Goal: Task Accomplishment & Management: Manage account settings

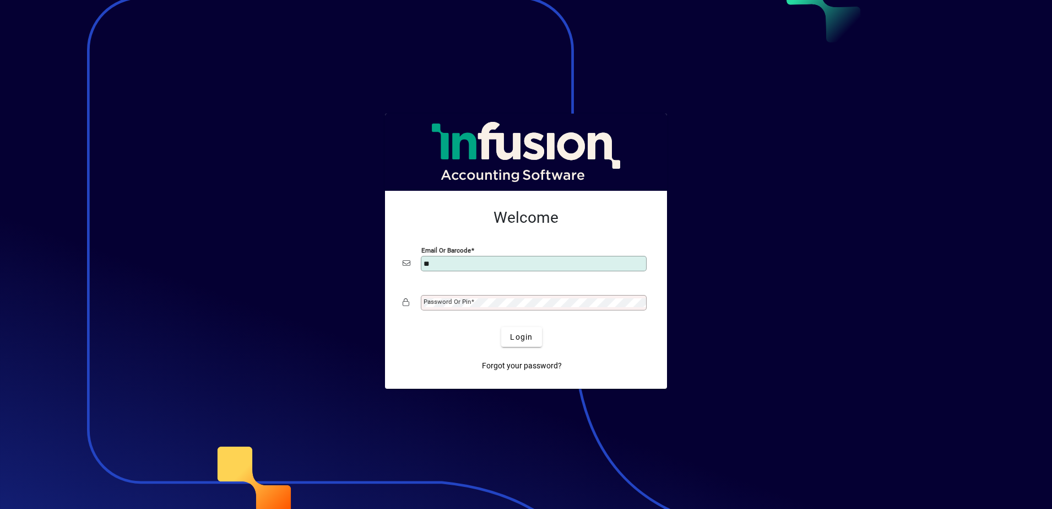
type input "*"
type input "**********"
click at [501, 327] on button "Login" at bounding box center [521, 337] width 40 height 20
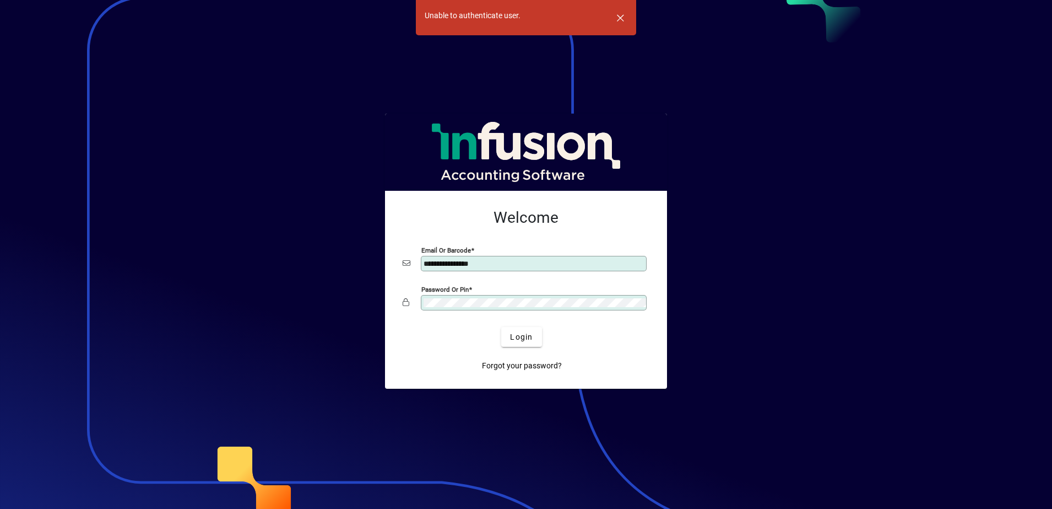
click at [501, 327] on button "Login" at bounding box center [521, 337] width 40 height 20
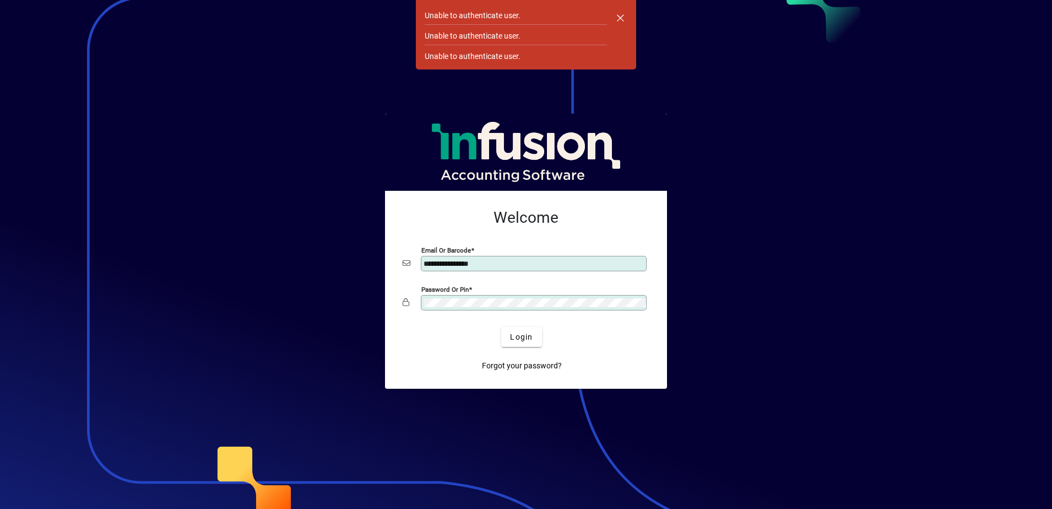
click at [501, 327] on button "Login" at bounding box center [521, 337] width 40 height 20
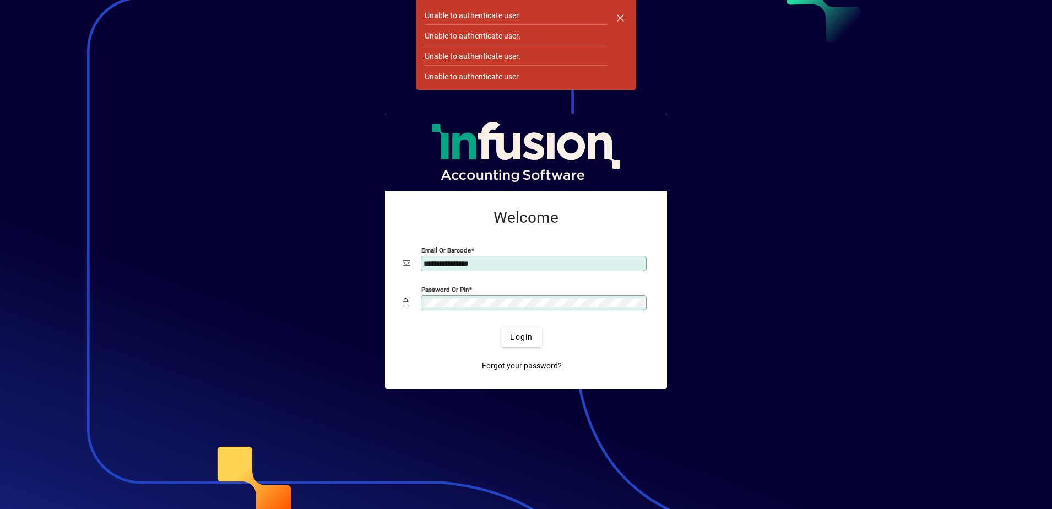
click at [501, 327] on button "Login" at bounding box center [521, 337] width 40 height 20
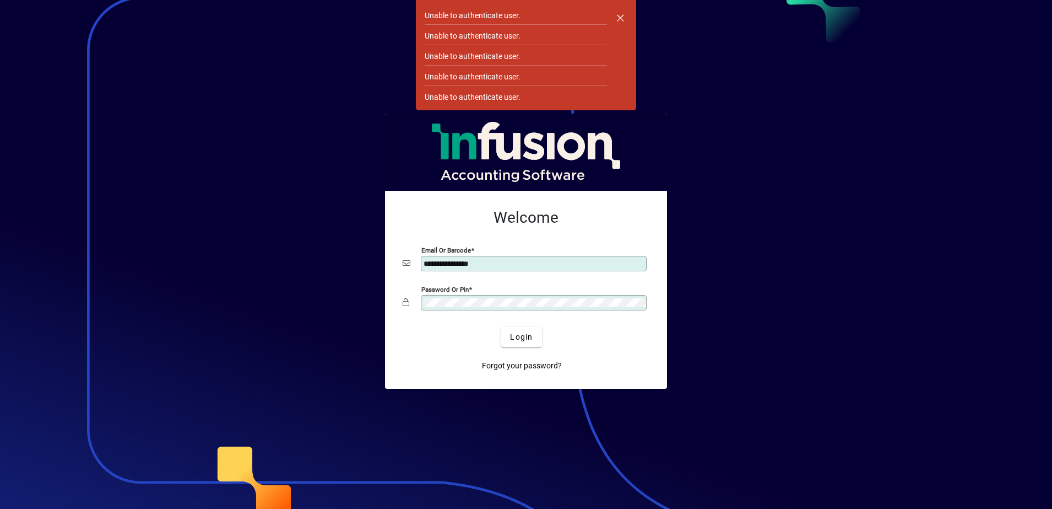
click at [501, 327] on button "Login" at bounding box center [521, 337] width 40 height 20
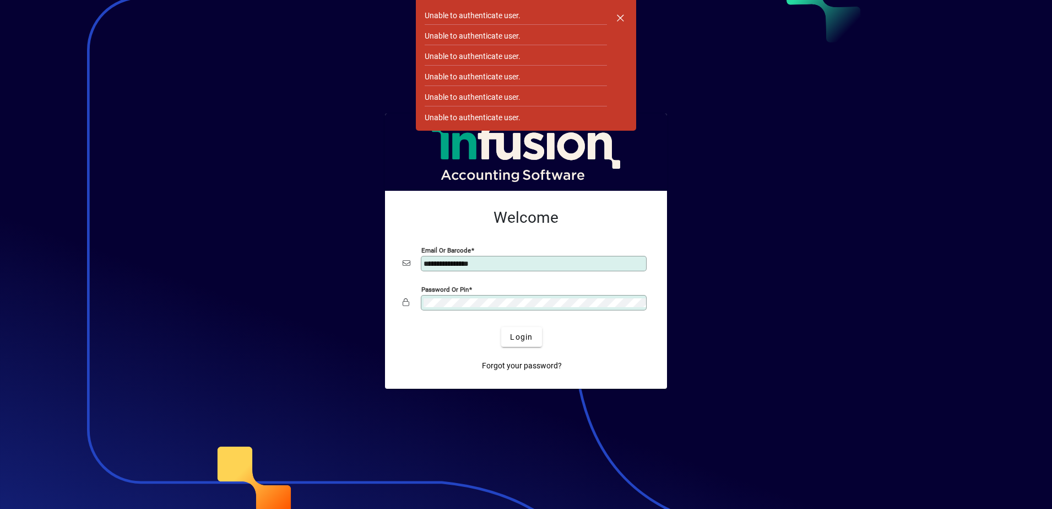
click at [501, 327] on button "Login" at bounding box center [521, 337] width 40 height 20
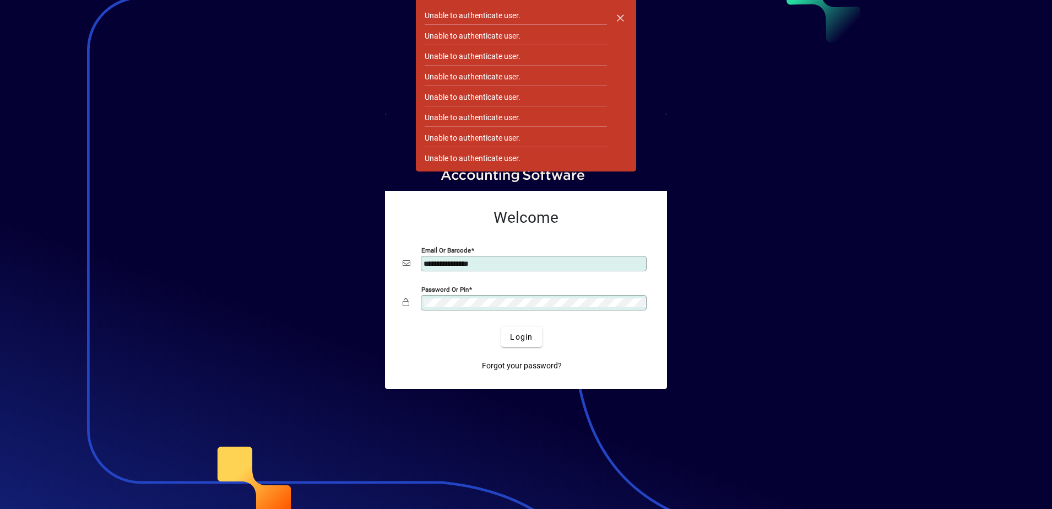
click at [501, 327] on button "Login" at bounding box center [521, 337] width 40 height 20
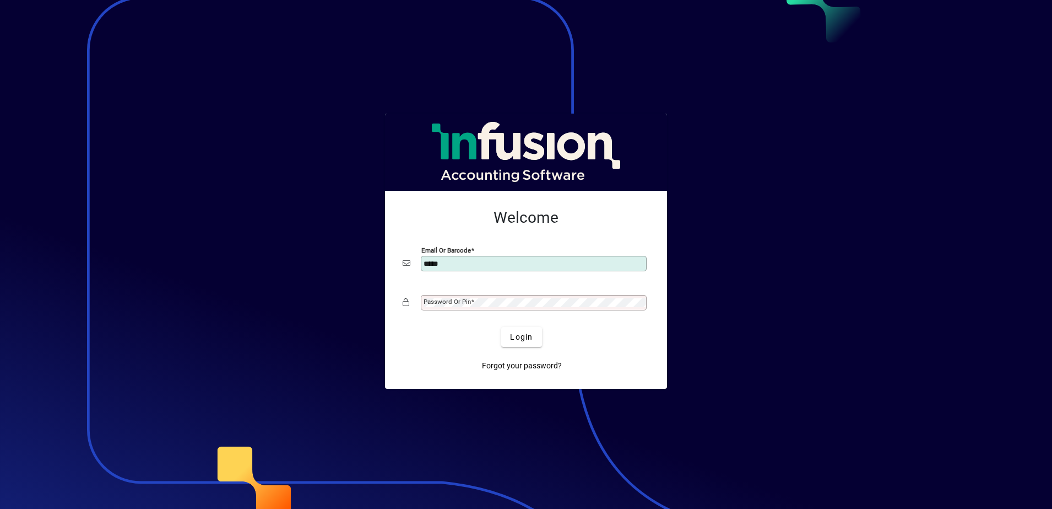
type input "**********"
click at [444, 300] on mat-label "Password or Pin" at bounding box center [447, 302] width 47 height 8
click at [501, 327] on button "Login" at bounding box center [521, 337] width 40 height 20
